Goal: Communication & Community: Connect with others

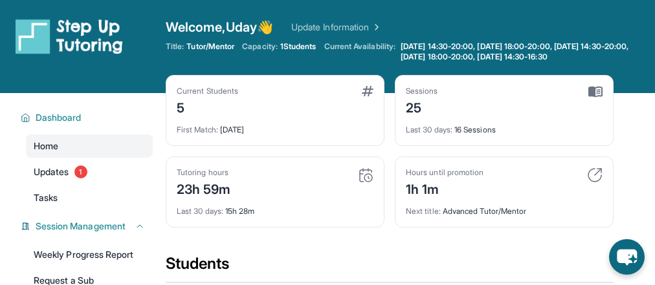
scroll to position [366, 0]
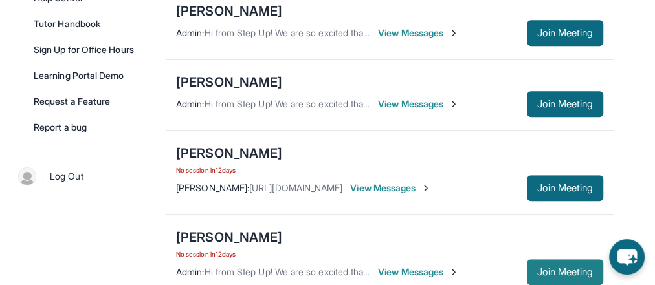
click at [565, 269] on span "Join Meeting" at bounding box center [565, 273] width 56 height 8
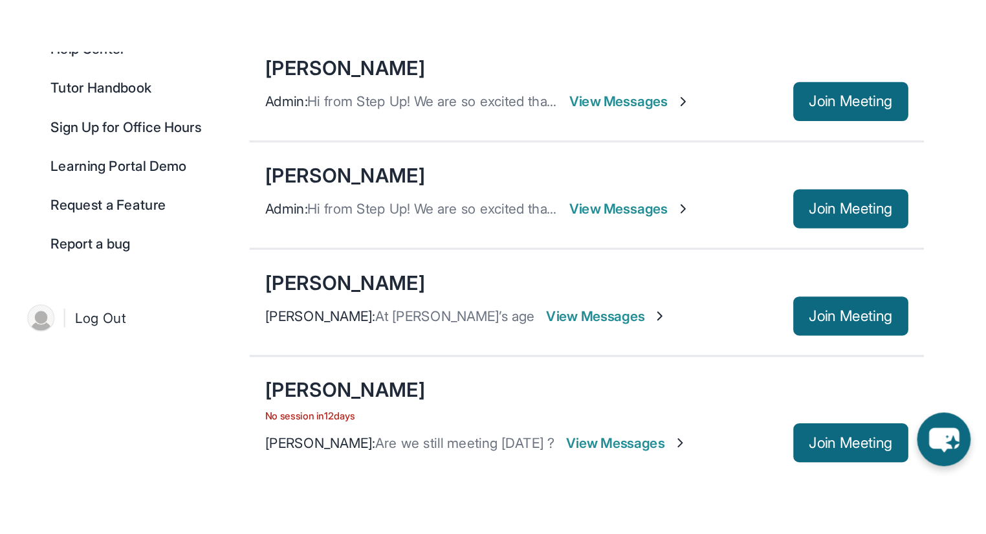
scroll to position [195, 0]
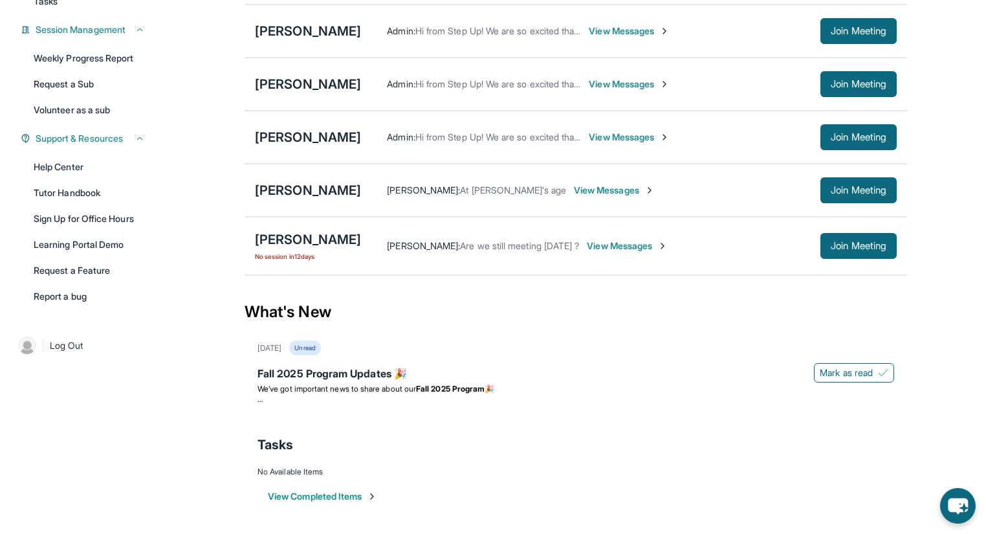
click at [587, 249] on span "View Messages" at bounding box center [627, 245] width 81 height 13
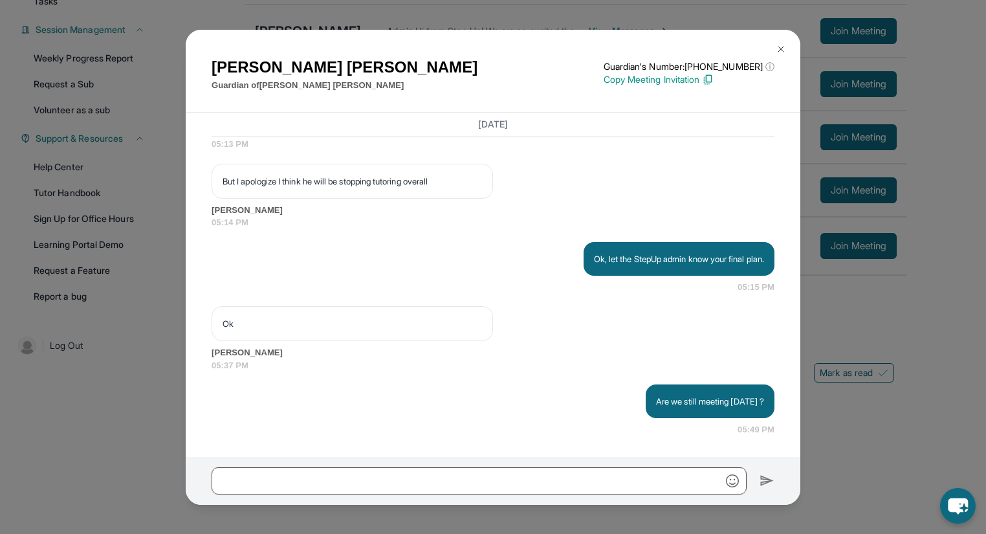
scroll to position [3002, 0]
click at [358, 285] on div "Are we still meeting [DATE] ? 05:49 PM" at bounding box center [493, 410] width 563 height 52
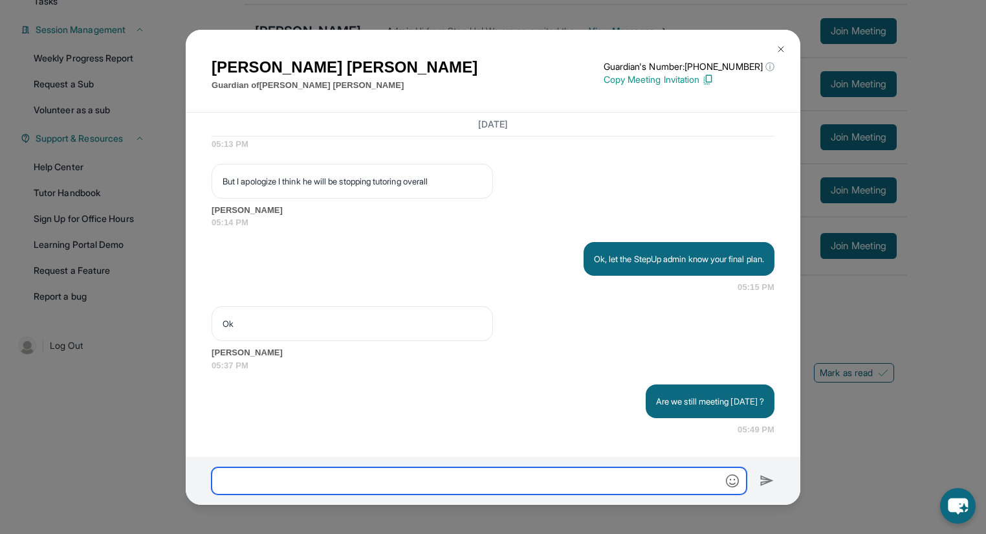
click at [456, 285] on input "text" at bounding box center [479, 480] width 535 height 27
type input "**********"
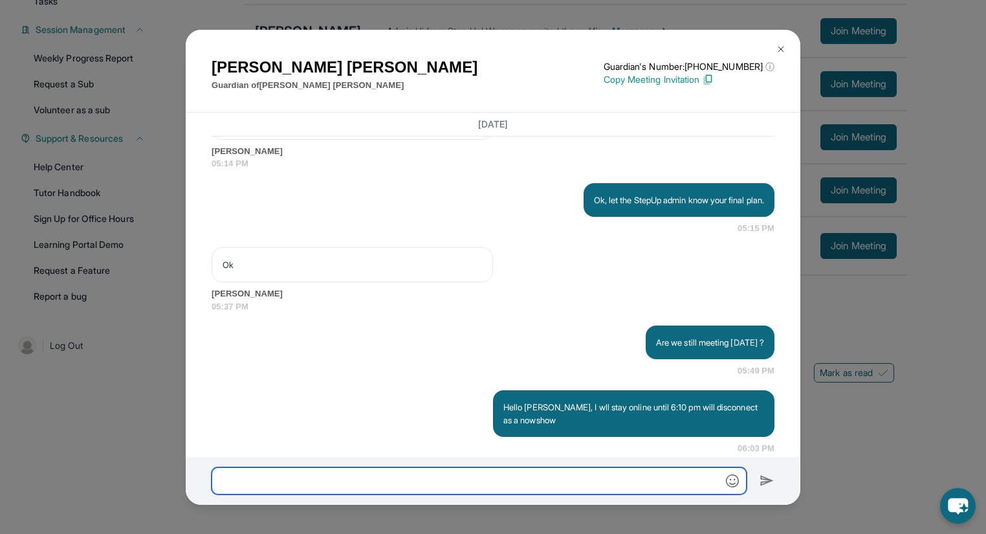
scroll to position [3079, 0]
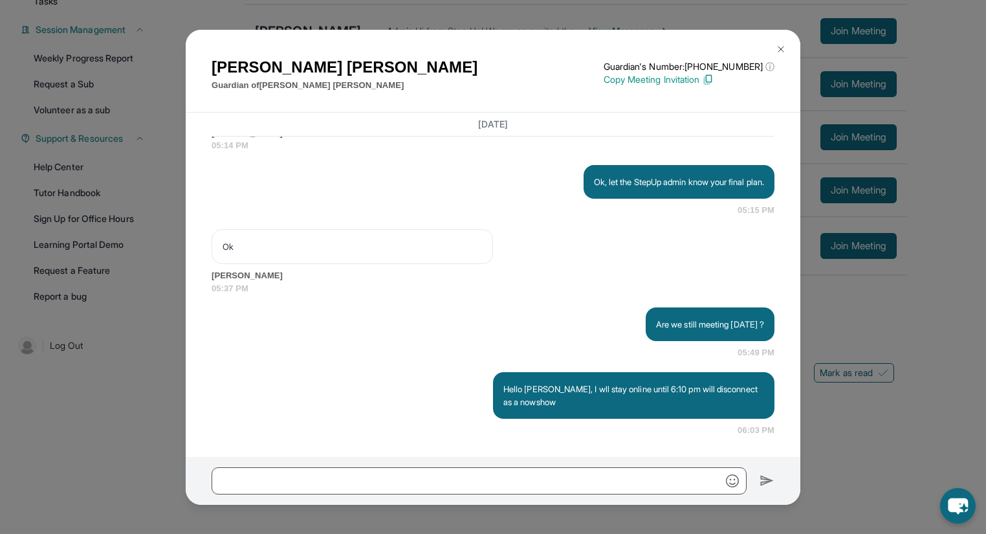
click at [654, 285] on div "[PERSON_NAME] Guardian of [PERSON_NAME] Guardian's Number: [PHONE_NUMBER] ⓘ Thi…" at bounding box center [493, 267] width 986 height 534
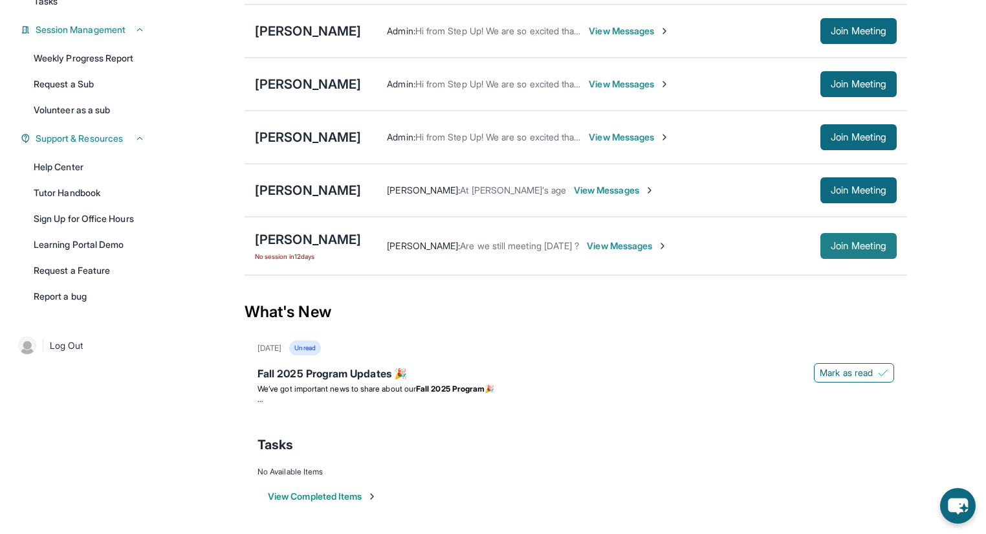
click at [654, 246] on span "Join Meeting" at bounding box center [859, 246] width 56 height 8
click at [587, 246] on span "View Messages" at bounding box center [627, 245] width 81 height 13
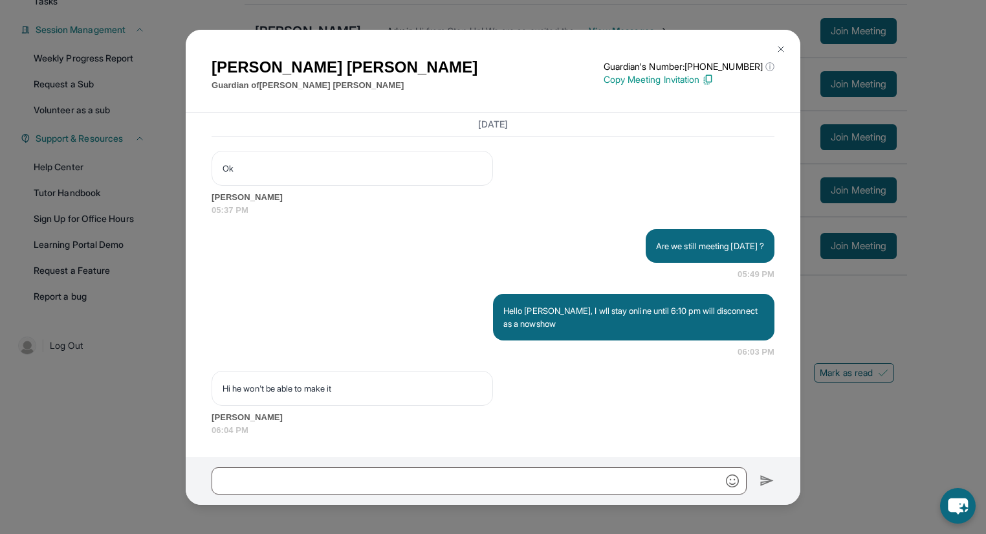
scroll to position [3157, 0]
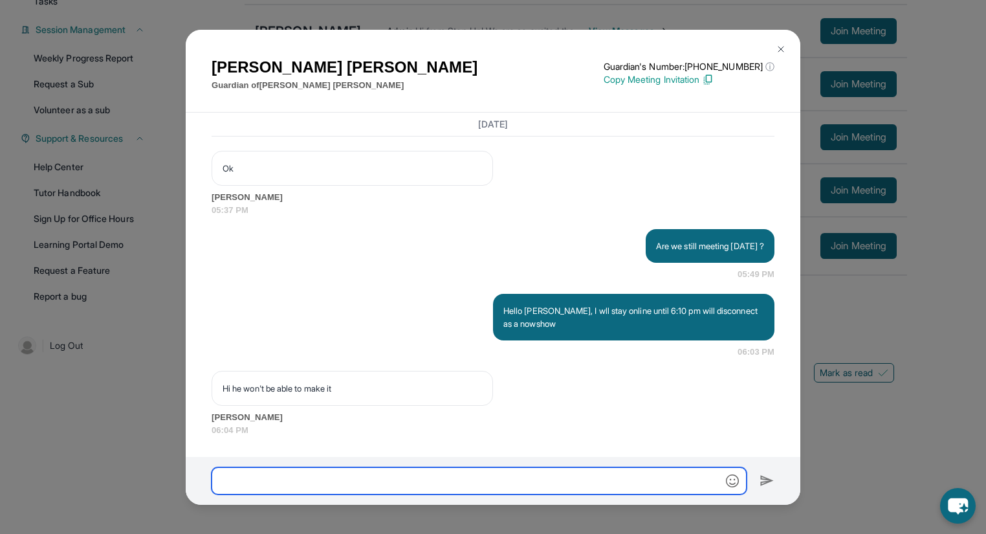
click at [333, 285] on input "text" at bounding box center [479, 480] width 535 height 27
type input "**********"
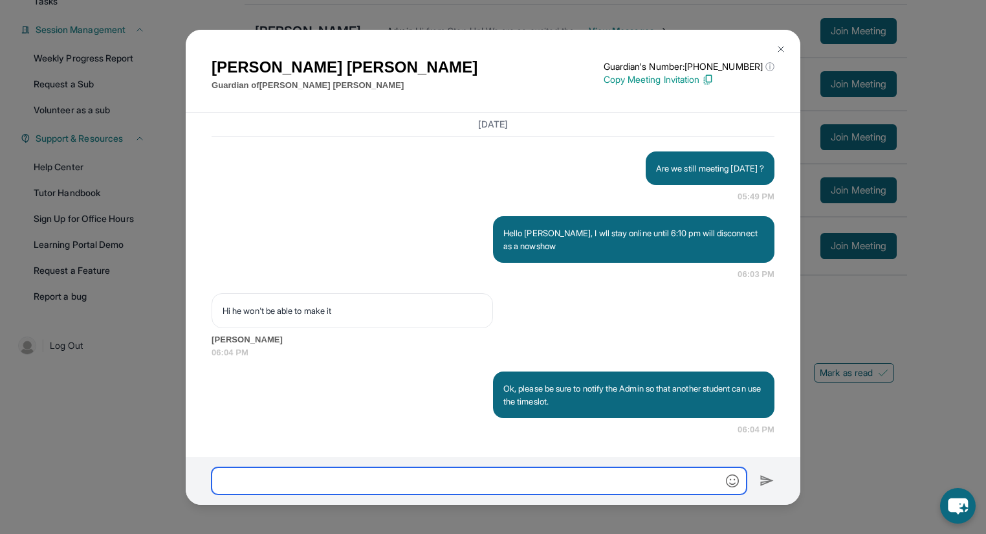
scroll to position [3234, 0]
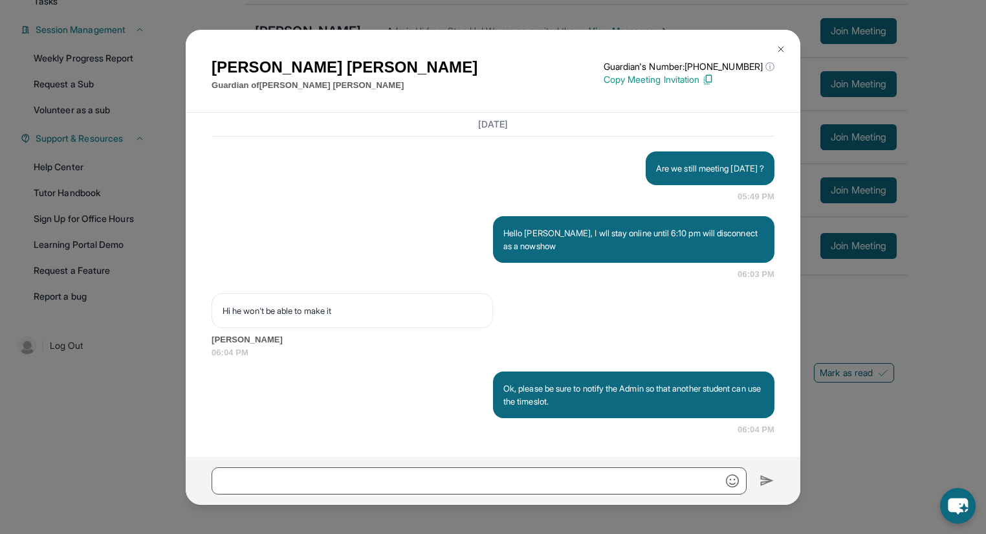
click at [654, 42] on button at bounding box center [781, 49] width 26 height 26
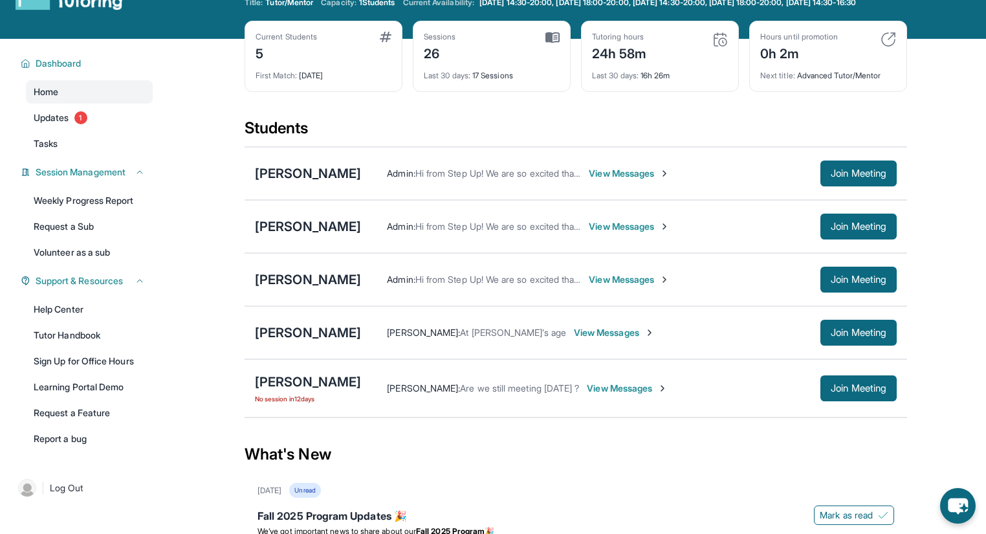
scroll to position [0, 0]
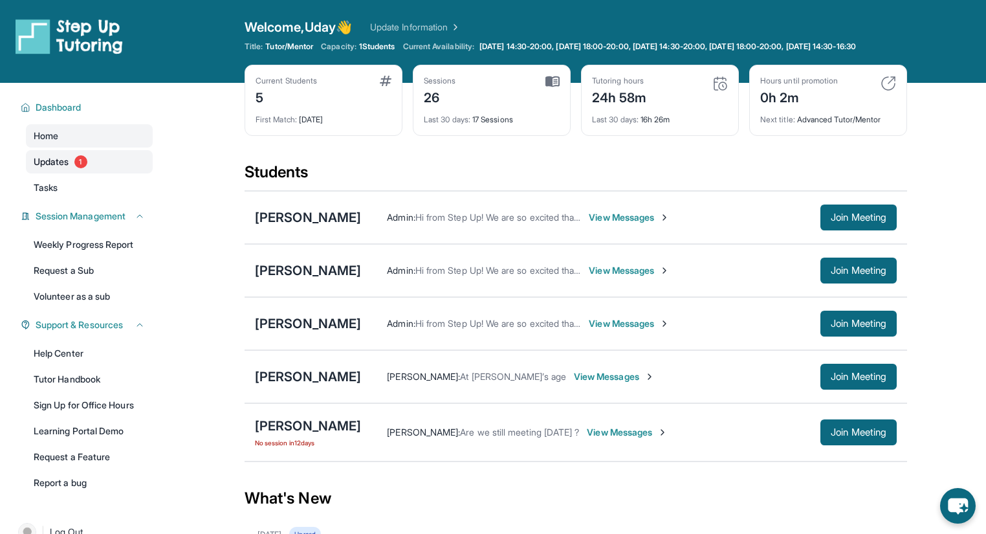
click at [46, 168] on span "Updates" at bounding box center [52, 161] width 36 height 13
